Goal: Find specific page/section: Find specific page/section

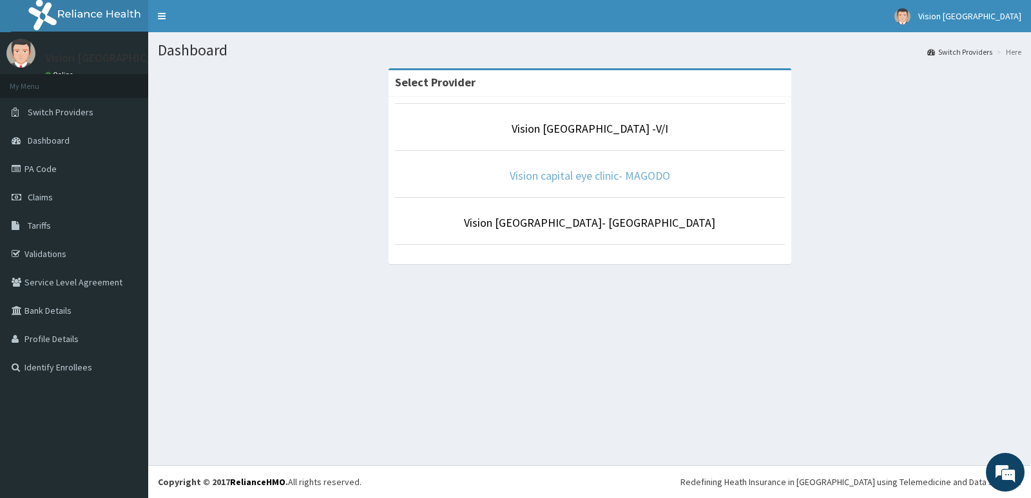
click at [621, 173] on link "Vision capital eye clinic- MAGODO" at bounding box center [590, 175] width 160 height 15
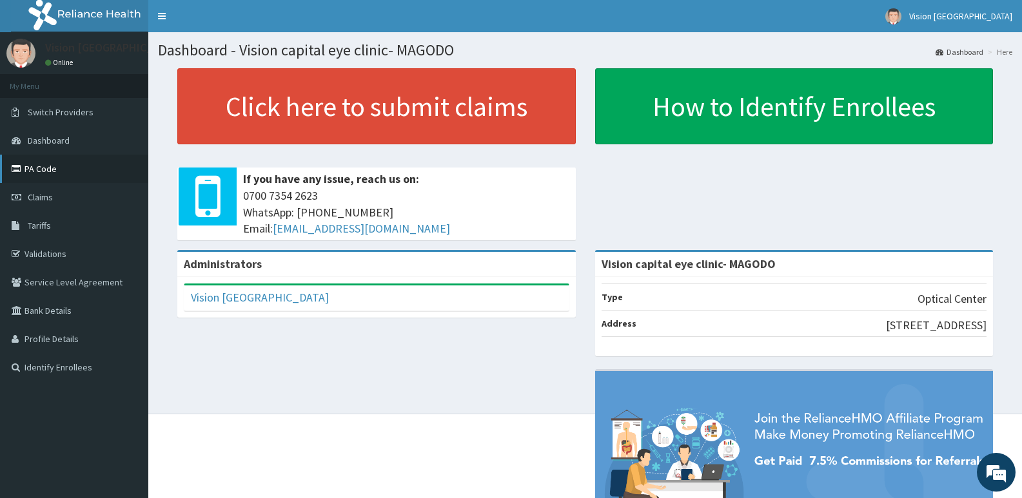
click at [51, 173] on link "PA Code" at bounding box center [74, 169] width 148 height 28
